Goal: Information Seeking & Learning: Learn about a topic

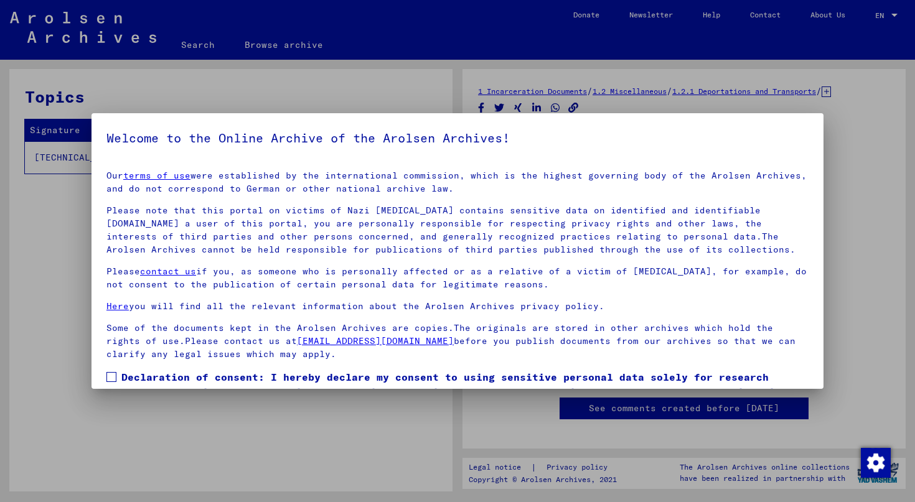
scroll to position [70, 0]
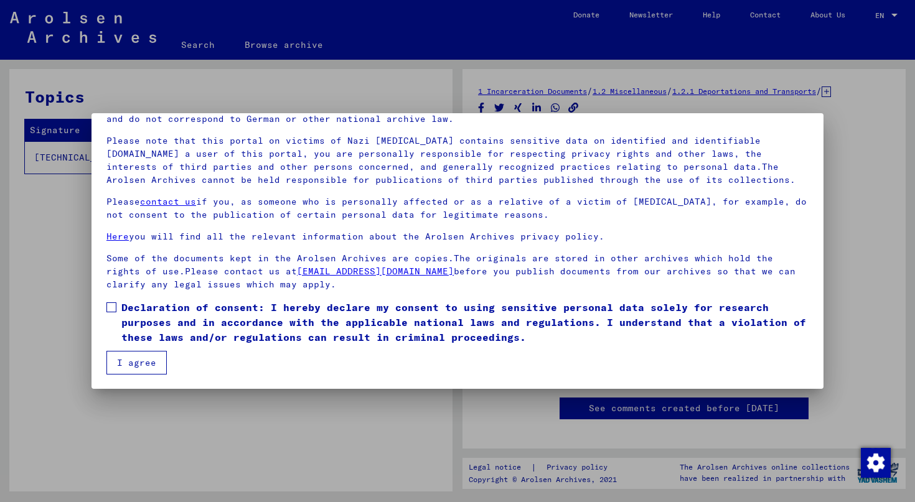
click at [123, 327] on span "Declaration of consent: I hereby declare my consent to using sensitive personal…" at bounding box center [464, 322] width 687 height 45
click at [136, 369] on button "I agree" at bounding box center [136, 363] width 60 height 24
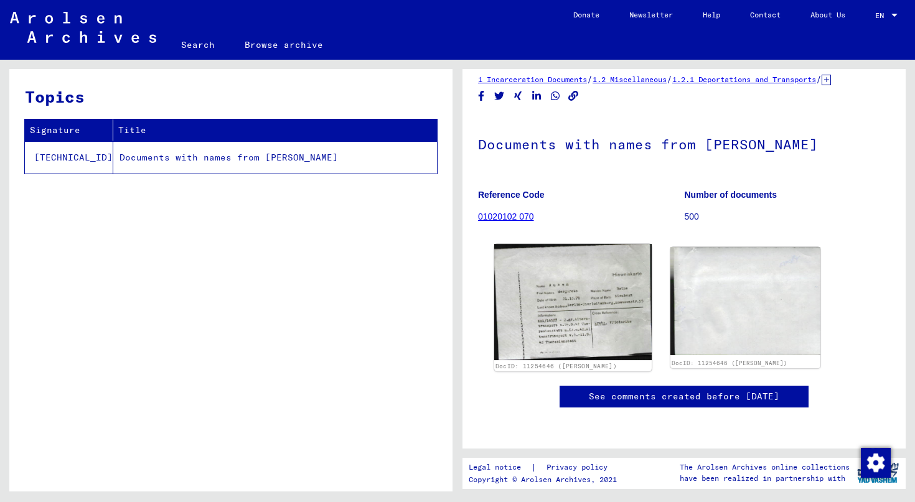
click at [572, 244] on img at bounding box center [573, 302] width 158 height 116
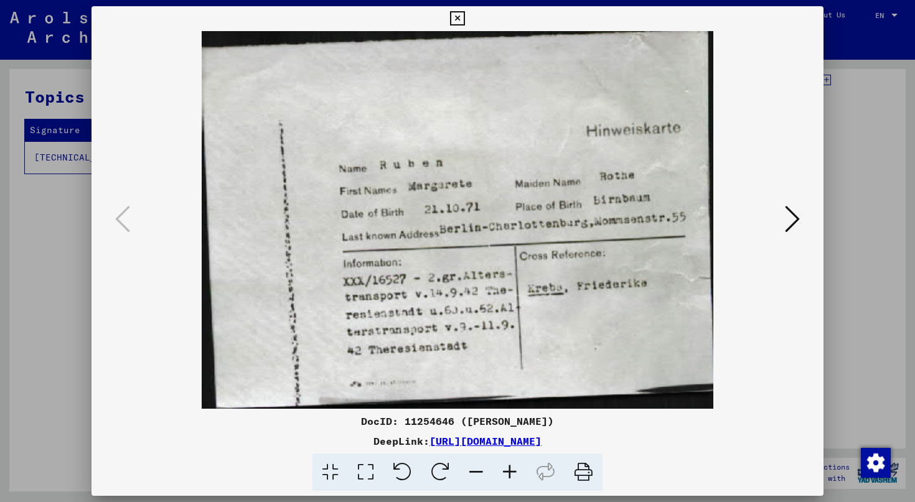
click at [880, 206] on div at bounding box center [457, 251] width 915 height 502
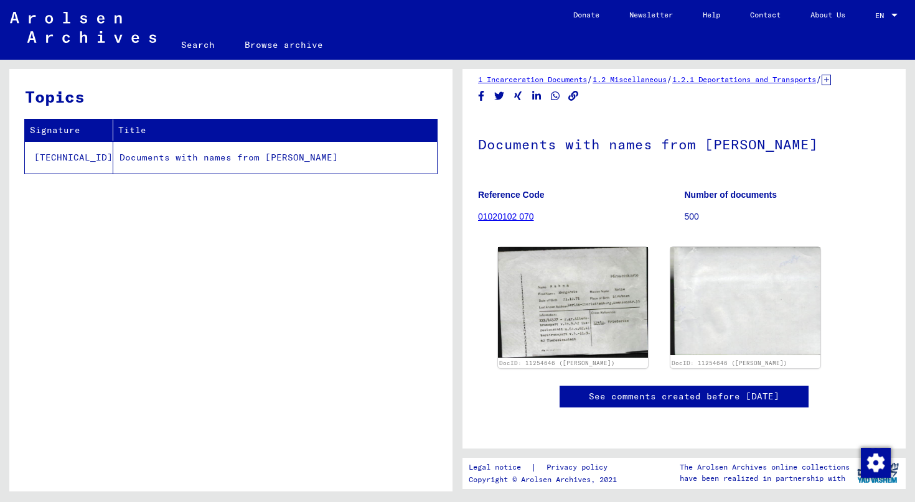
scroll to position [0, 0]
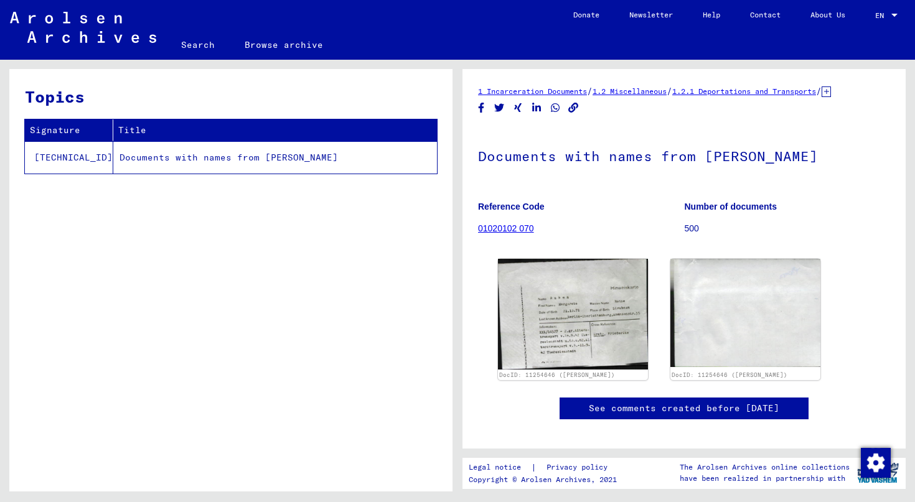
click at [486, 228] on link "01020102 070" at bounding box center [506, 229] width 56 height 10
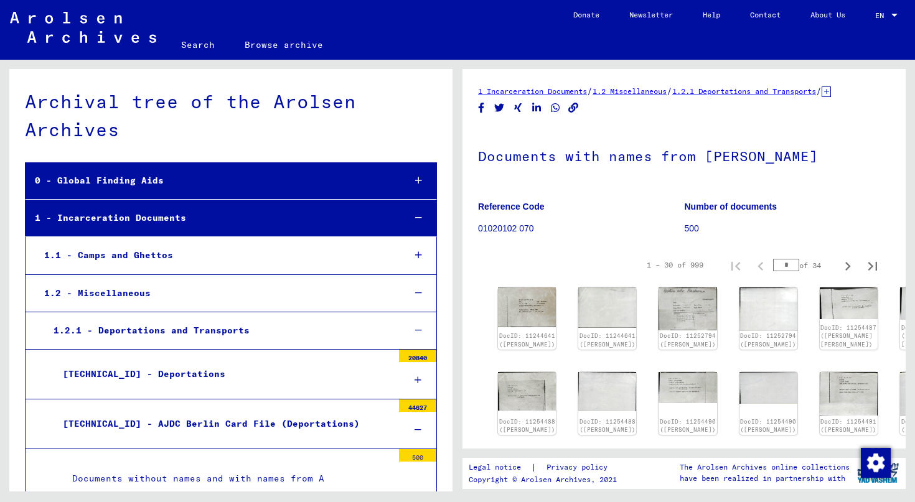
click at [458, 62] on div "1 Incarceration Documents / 1.2 Miscellaneous / 1.2.1 Deportations and Transpor…" at bounding box center [687, 276] width 458 height 432
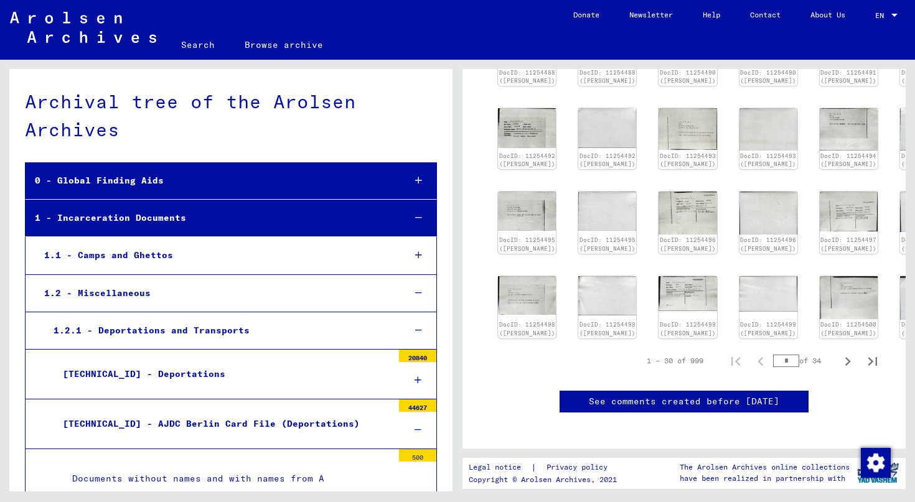
scroll to position [348, 0]
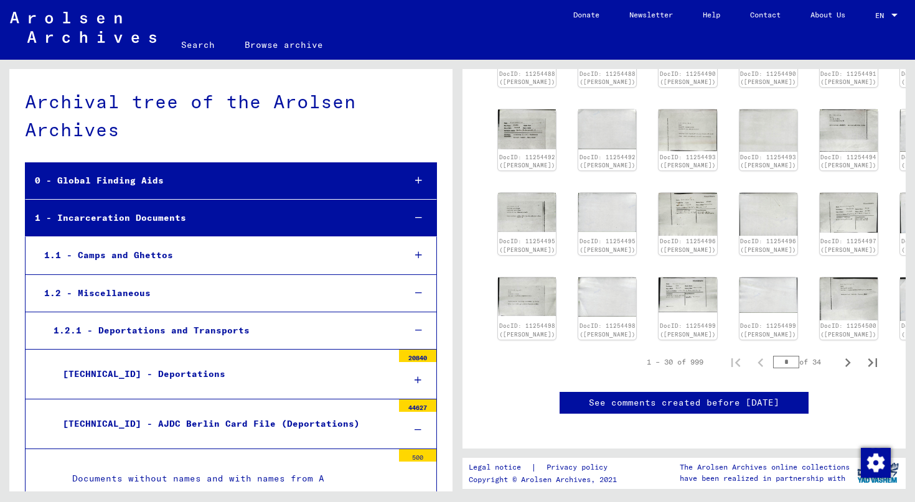
click at [159, 417] on div "[TECHNICAL_ID] - AJDC Berlin Card File (Deportations)" at bounding box center [223, 424] width 339 height 24
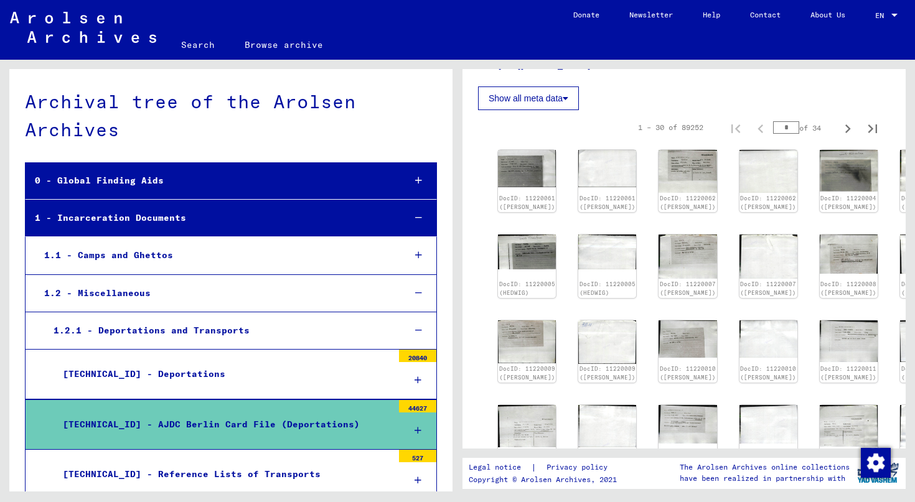
scroll to position [818, 0]
